Goal: Task Accomplishment & Management: Use online tool/utility

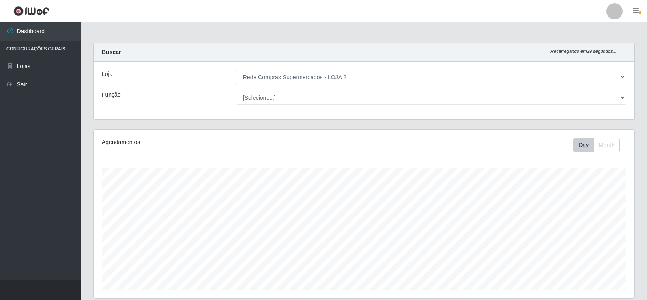
select select "161"
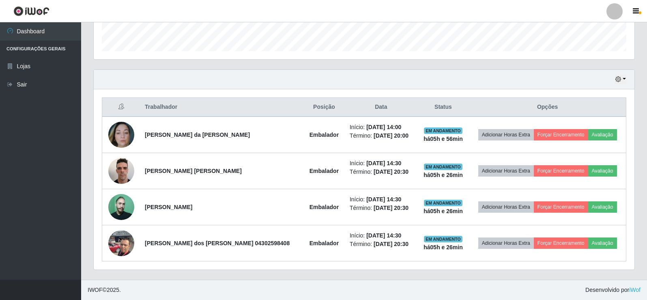
scroll to position [168, 541]
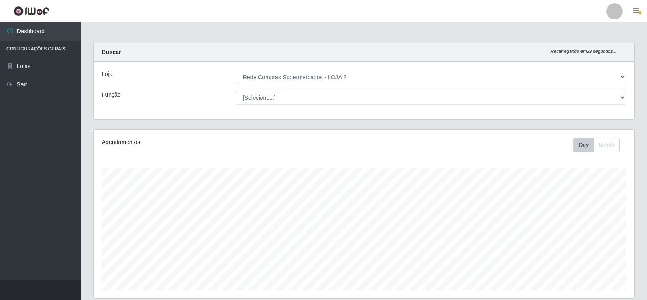
select select "161"
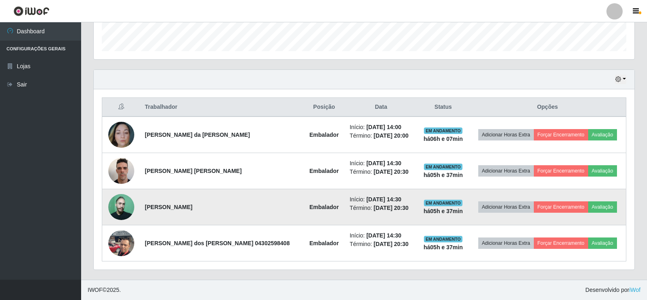
scroll to position [168, 541]
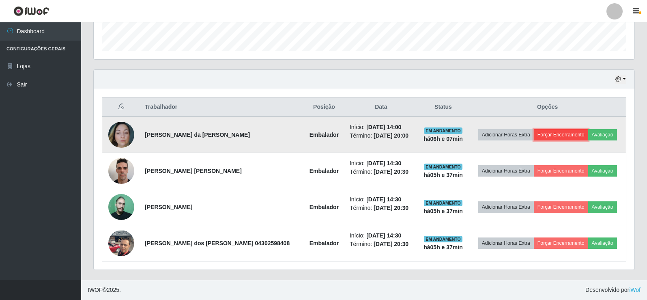
click at [552, 138] on button "Forçar Encerramento" at bounding box center [561, 134] width 54 height 11
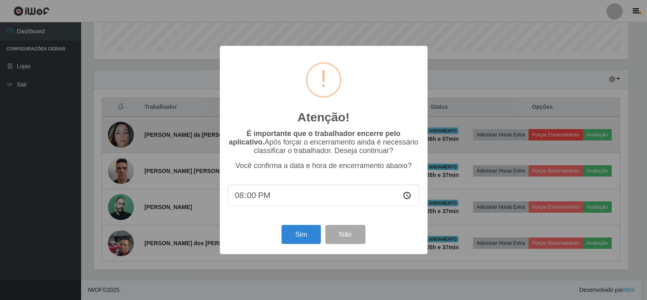
scroll to position [168, 537]
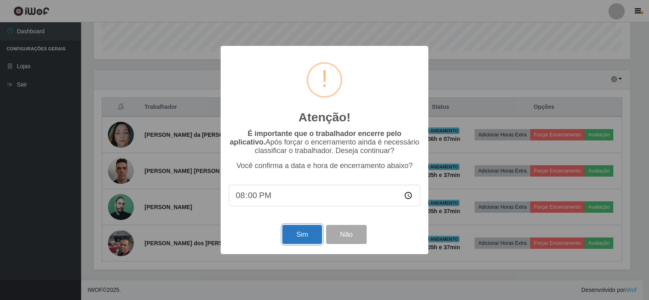
click at [308, 240] on button "Sim" at bounding box center [301, 234] width 39 height 19
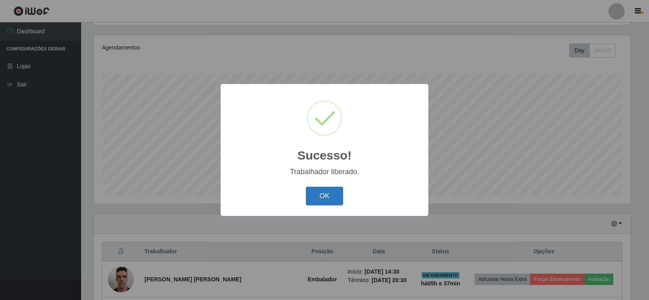
click at [327, 192] on button "OK" at bounding box center [325, 196] width 38 height 19
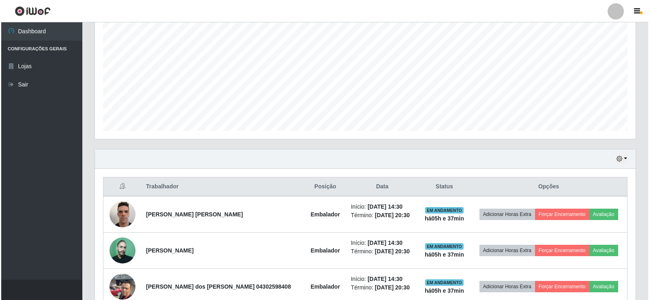
scroll to position [203, 0]
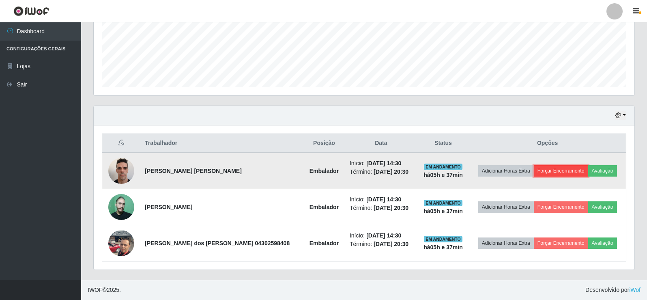
click at [557, 174] on button "Forçar Encerramento" at bounding box center [561, 170] width 54 height 11
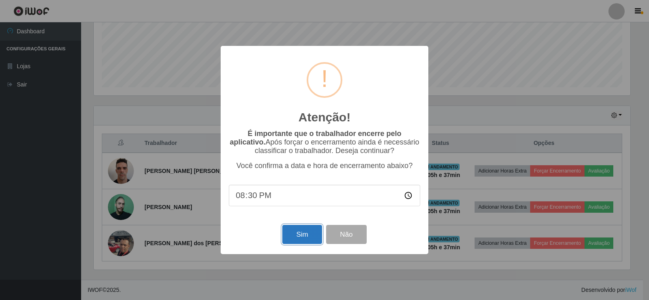
click at [302, 234] on button "Sim" at bounding box center [301, 234] width 39 height 19
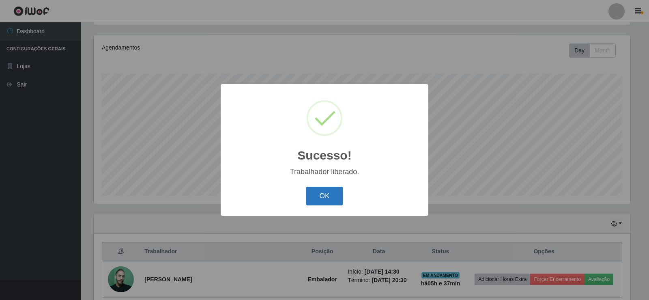
click at [322, 195] on button "OK" at bounding box center [325, 196] width 38 height 19
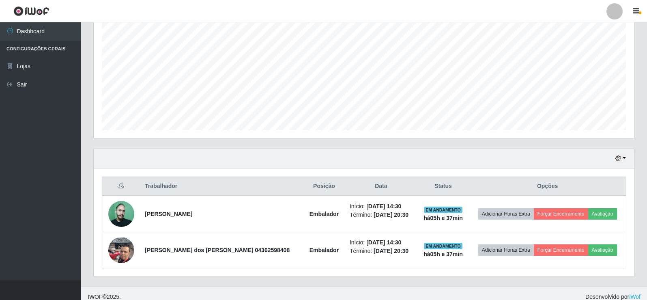
scroll to position [167, 0]
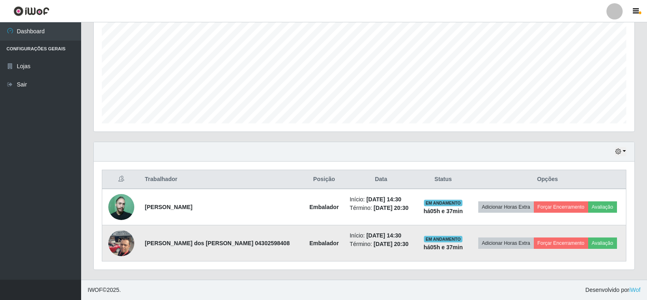
click at [121, 245] on img at bounding box center [121, 243] width 26 height 34
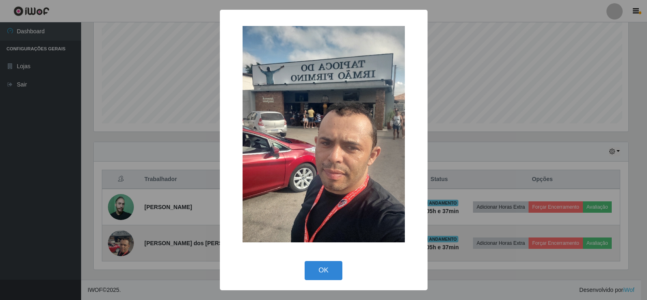
scroll to position [168, 537]
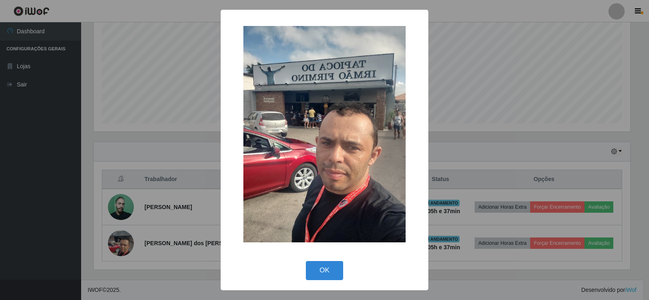
click at [82, 157] on div "× OK Cancel" at bounding box center [324, 150] width 649 height 300
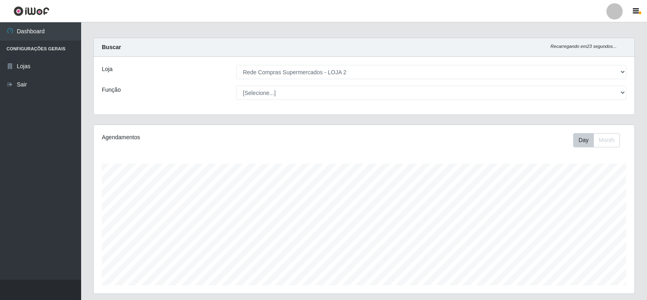
scroll to position [0, 0]
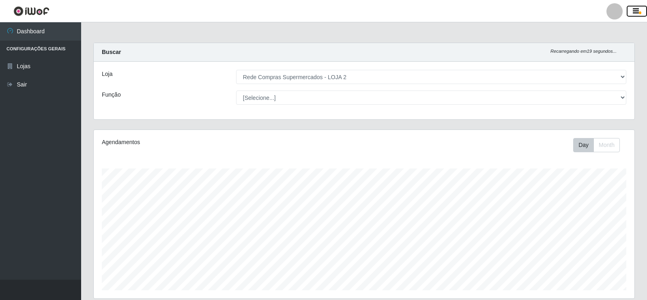
click at [634, 10] on icon "button" at bounding box center [636, 11] width 6 height 7
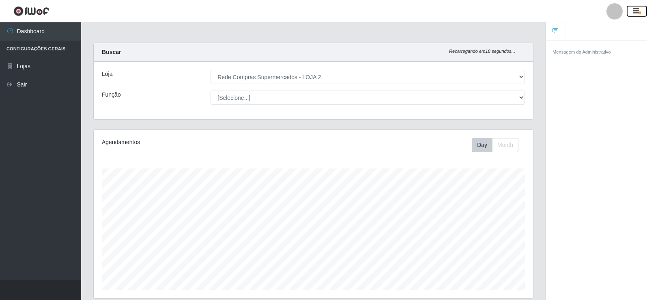
click at [634, 10] on icon "button" at bounding box center [636, 11] width 6 height 7
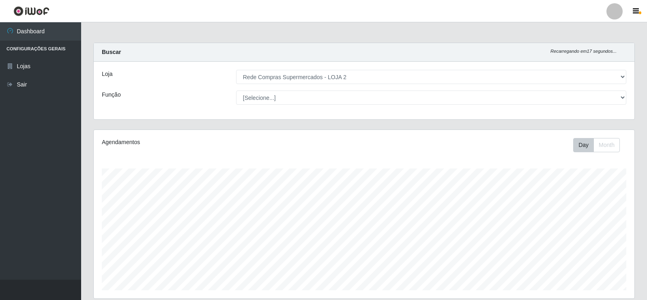
click at [616, 15] on div at bounding box center [615, 11] width 16 height 16
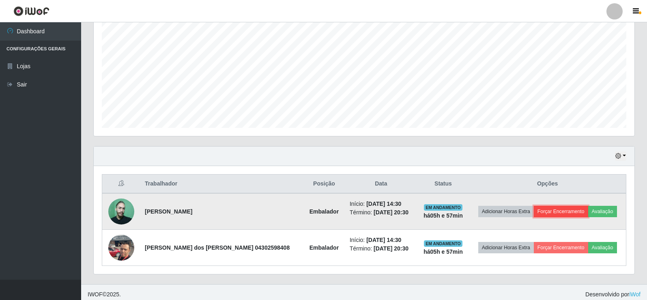
click at [555, 214] on button "Forçar Encerramento" at bounding box center [561, 211] width 54 height 11
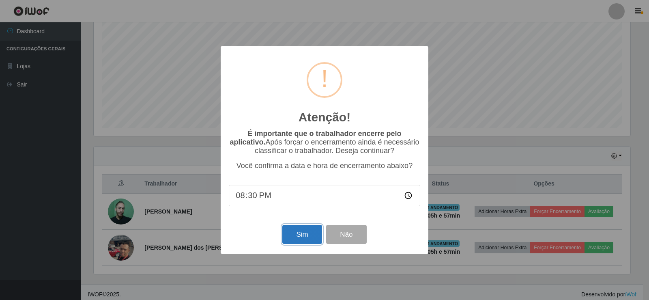
click at [295, 237] on button "Sim" at bounding box center [301, 234] width 39 height 19
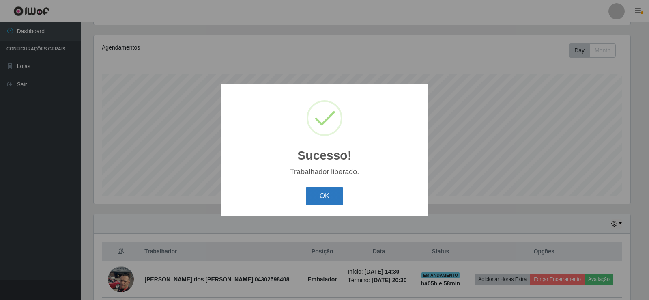
click at [334, 194] on button "OK" at bounding box center [325, 196] width 38 height 19
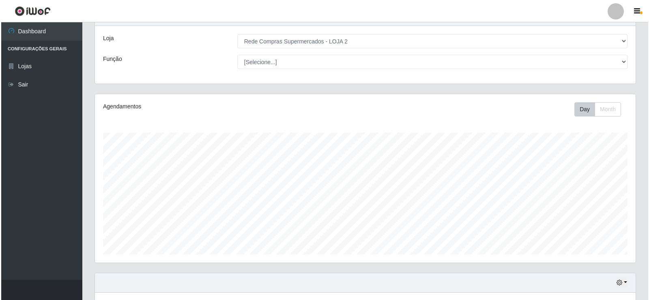
scroll to position [81, 0]
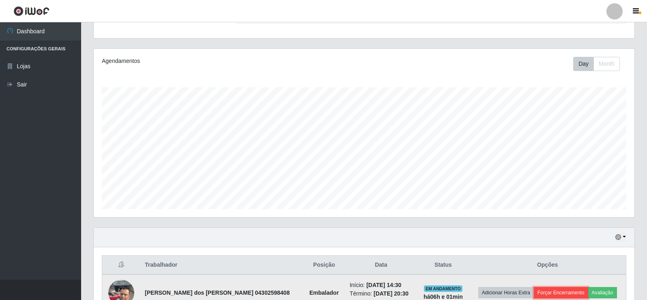
click at [559, 289] on button "Forçar Encerramento" at bounding box center [561, 292] width 54 height 11
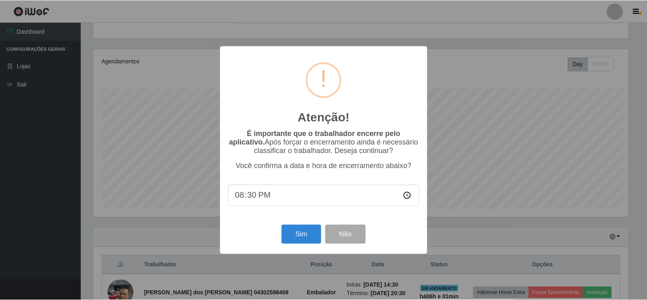
scroll to position [168, 537]
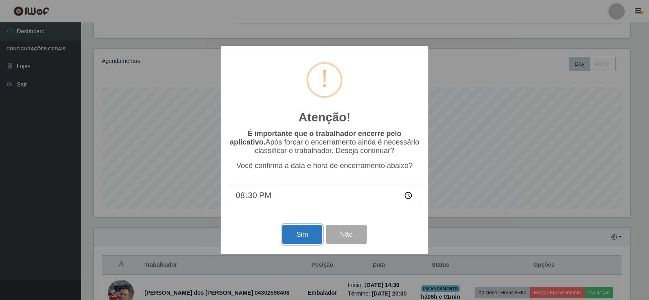
click at [302, 236] on button "Sim" at bounding box center [301, 234] width 39 height 19
